Goal: Task Accomplishment & Management: Manage account settings

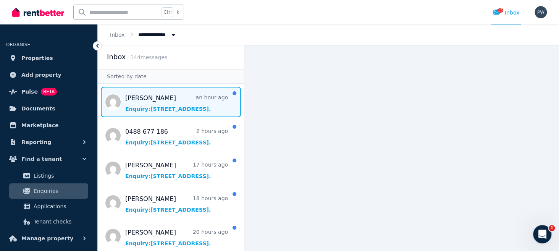
click at [154, 103] on span "Message list" at bounding box center [171, 102] width 146 height 31
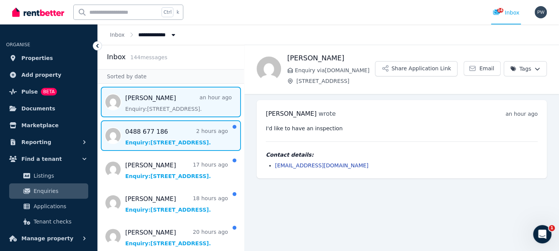
click at [149, 141] on span "Message list" at bounding box center [171, 135] width 146 height 31
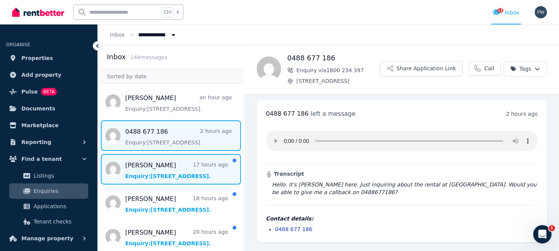
click at [145, 173] on span "Message list" at bounding box center [171, 169] width 146 height 31
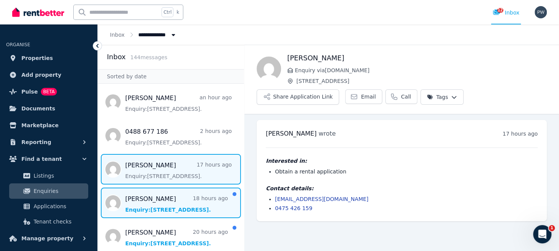
click at [139, 207] on span "Message list" at bounding box center [171, 202] width 146 height 31
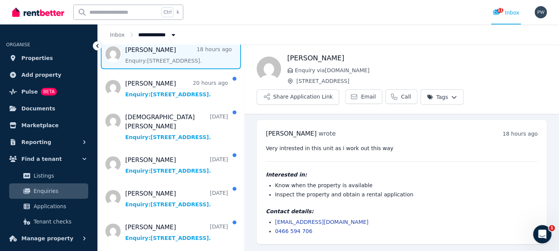
scroll to position [162, 0]
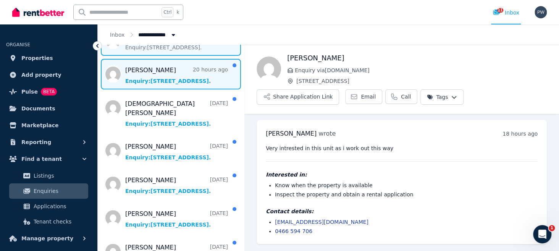
click at [150, 79] on span "Message list" at bounding box center [171, 74] width 146 height 31
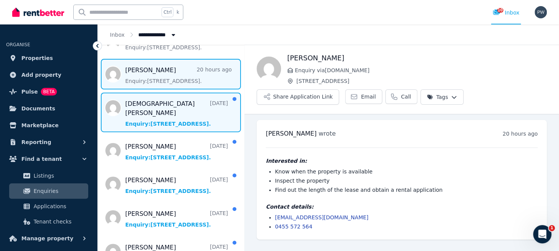
click at [151, 112] on span "Message list" at bounding box center [171, 112] width 146 height 40
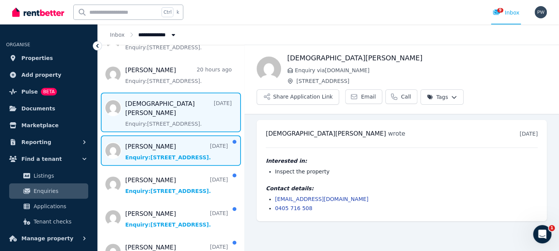
click at [150, 147] on span "Message list" at bounding box center [171, 150] width 146 height 31
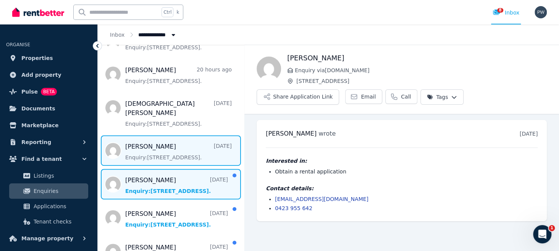
click at [144, 179] on span "Message list" at bounding box center [171, 184] width 146 height 31
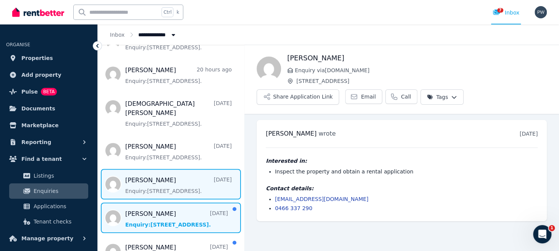
click at [139, 212] on span "Message list" at bounding box center [171, 217] width 146 height 31
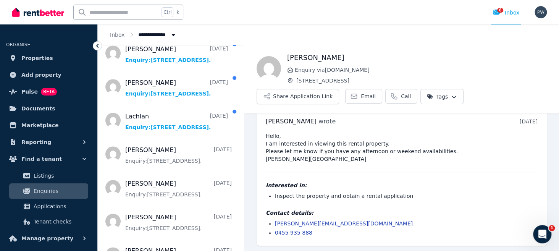
scroll to position [360, 0]
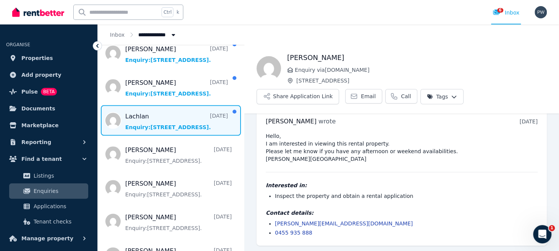
click at [149, 116] on span "Message list" at bounding box center [171, 120] width 146 height 31
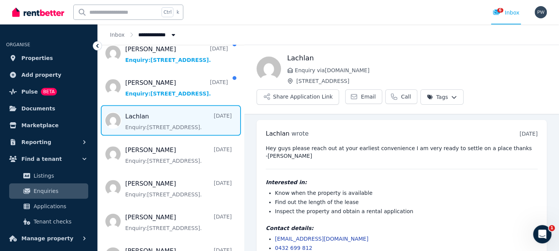
scroll to position [15, 0]
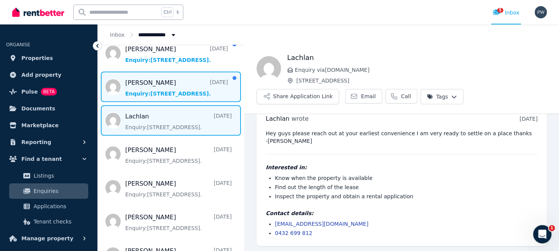
click at [134, 77] on span "Message list" at bounding box center [171, 86] width 146 height 31
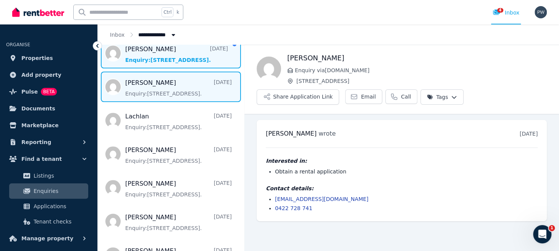
click at [151, 50] on span "Message list" at bounding box center [171, 53] width 146 height 31
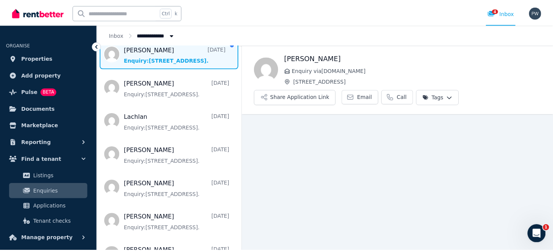
scroll to position [15, 0]
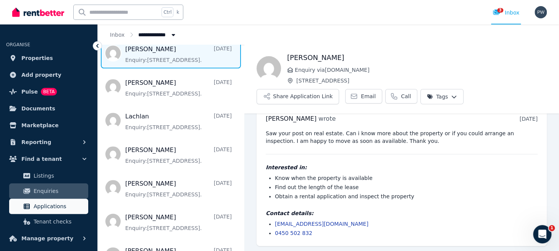
click at [51, 208] on span "Applications" at bounding box center [60, 206] width 52 height 9
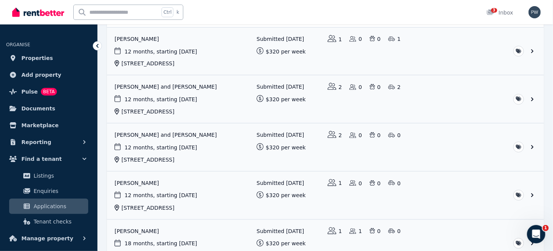
scroll to position [218, 0]
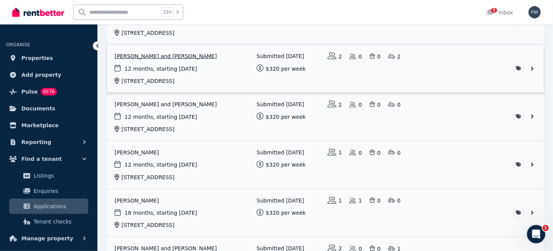
click at [157, 72] on link "View application: JulieAnn Midavaine and Jonathan Midavaine" at bounding box center [325, 69] width 437 height 48
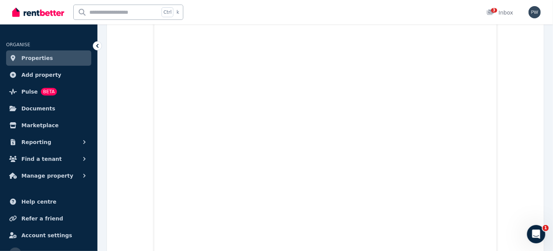
scroll to position [346, 0]
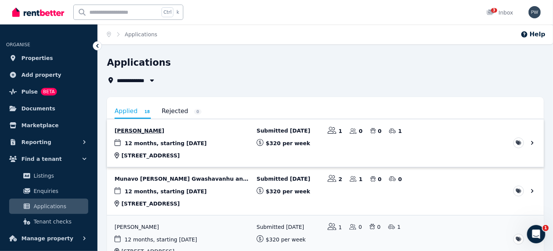
click at [154, 152] on link "View application: Jacqueline Allan" at bounding box center [325, 143] width 437 height 48
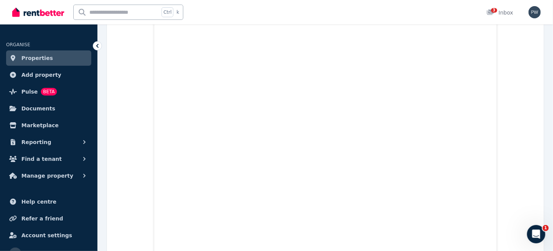
scroll to position [525, 0]
click at [95, 45] on icon at bounding box center [98, 46] width 8 height 8
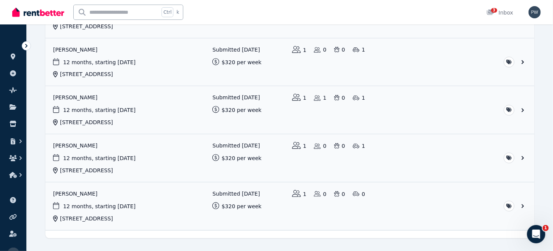
scroll to position [768, 0]
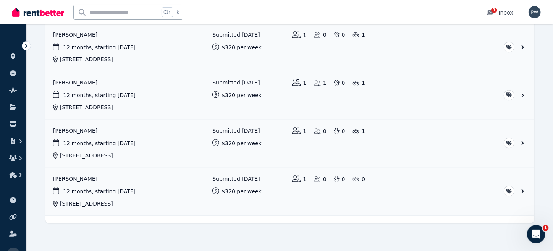
click at [491, 10] on icon at bounding box center [490, 12] width 7 height 5
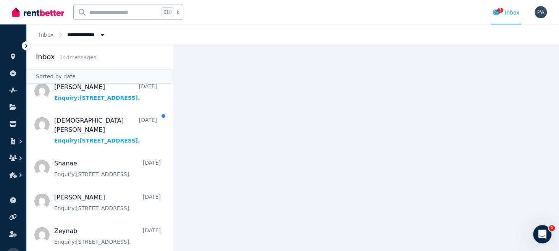
scroll to position [641, 0]
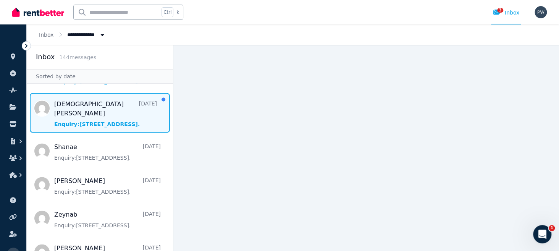
click at [77, 105] on span "Message list" at bounding box center [100, 113] width 146 height 40
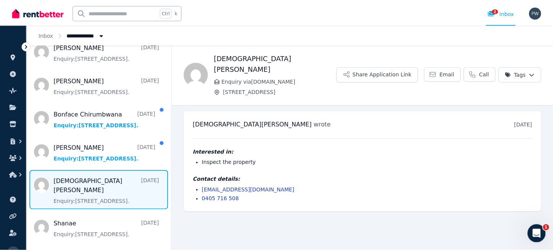
scroll to position [611, 0]
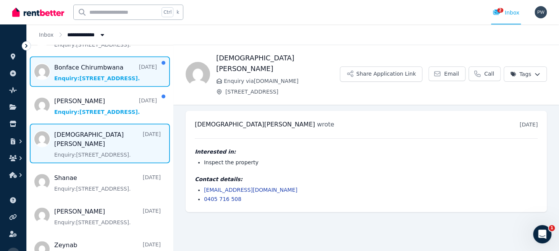
click at [95, 62] on span "Message list" at bounding box center [100, 71] width 146 height 31
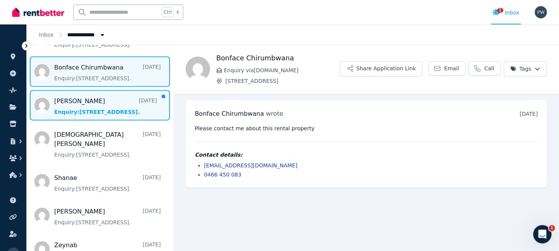
click at [93, 108] on span "Message list" at bounding box center [100, 105] width 146 height 31
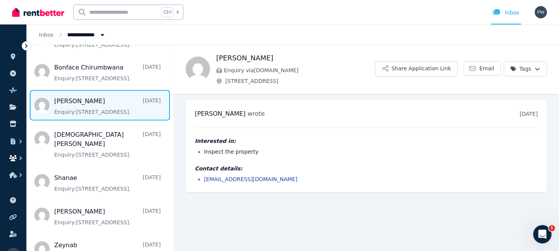
click at [11, 155] on icon "button" at bounding box center [13, 158] width 8 height 6
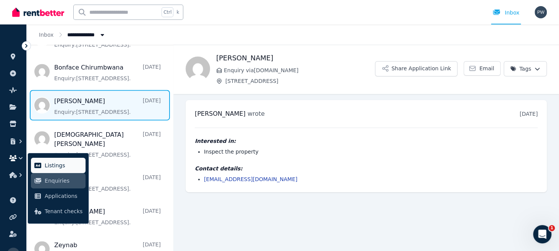
click at [52, 165] on span "Listings" at bounding box center [64, 165] width 38 height 9
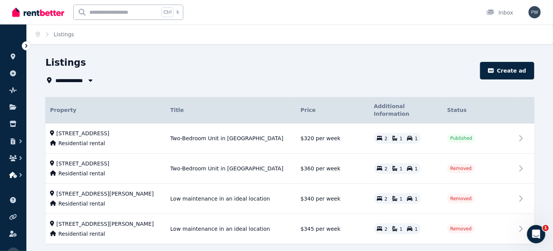
click at [11, 176] on icon "button" at bounding box center [13, 175] width 8 height 6
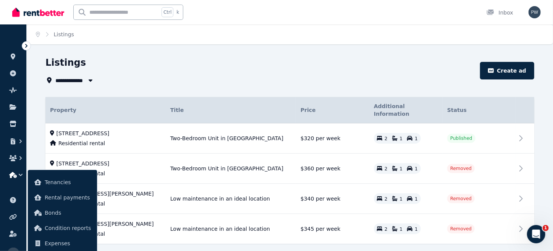
click at [15, 175] on icon "button" at bounding box center [13, 175] width 8 height 6
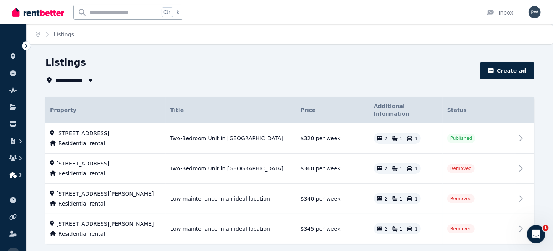
click at [15, 175] on icon "button" at bounding box center [13, 175] width 8 height 6
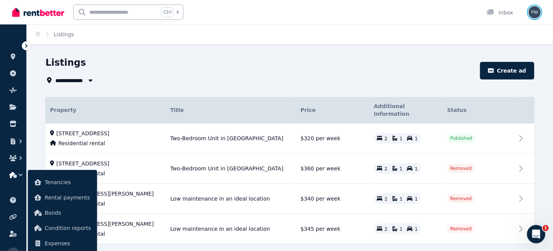
click at [532, 10] on img "button" at bounding box center [534, 12] width 12 height 12
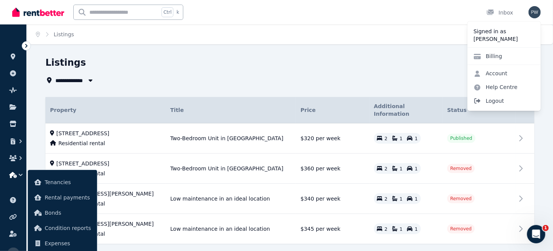
click at [494, 100] on span "Logout" at bounding box center [503, 101] width 73 height 14
